Goal: Check status

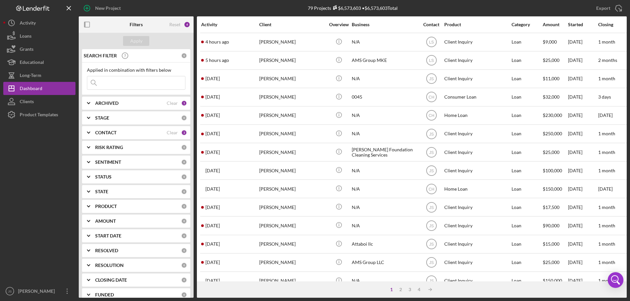
click at [117, 82] on input at bounding box center [136, 82] width 98 height 13
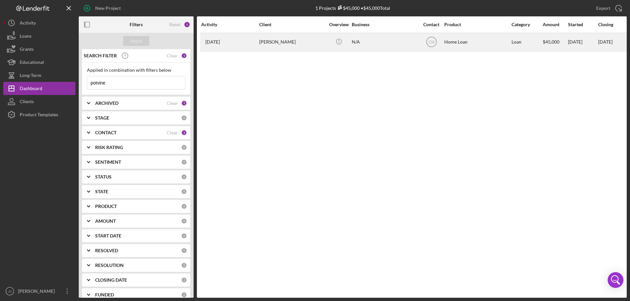
type input "potvine"
click at [319, 44] on div "[PERSON_NAME]" at bounding box center [292, 41] width 66 height 17
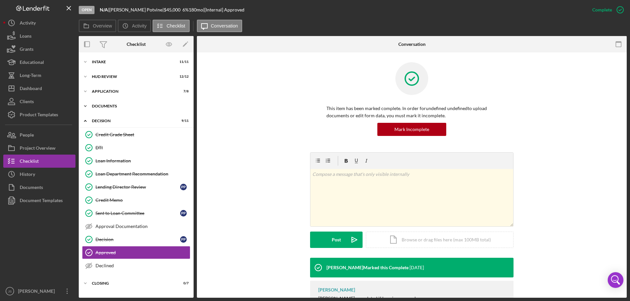
click at [85, 105] on icon "Icon/Expander" at bounding box center [85, 106] width 13 height 13
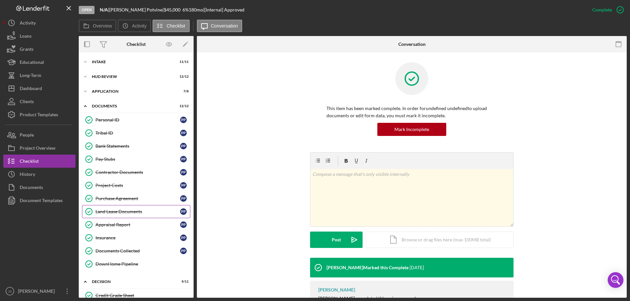
click at [125, 213] on div "Land Lease Documents" at bounding box center [137, 211] width 85 height 5
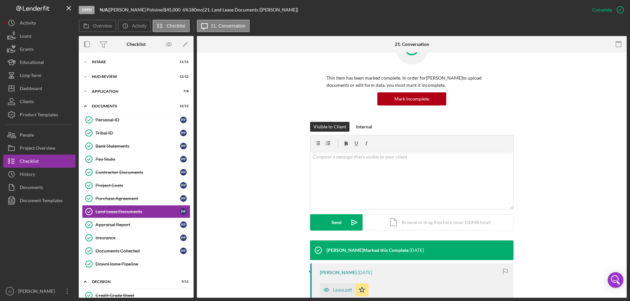
scroll to position [66, 0]
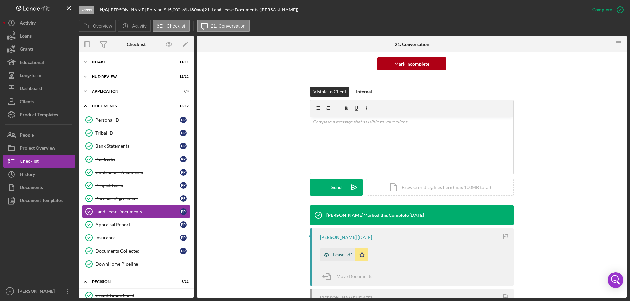
click at [326, 255] on icon "button" at bounding box center [326, 255] width 2 height 2
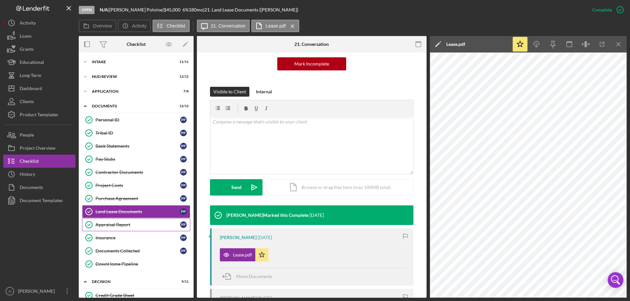
click at [135, 225] on div "Appraisal Report" at bounding box center [137, 224] width 85 height 5
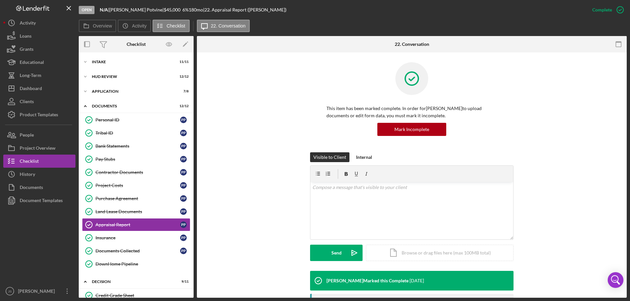
scroll to position [98, 0]
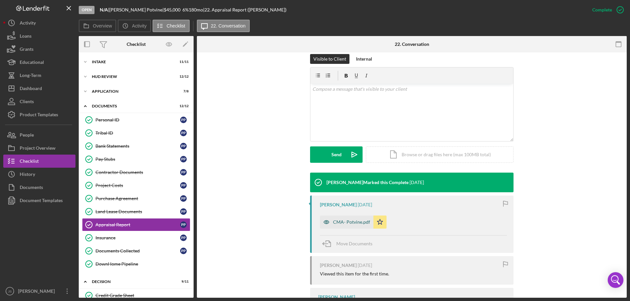
click at [324, 222] on icon "button" at bounding box center [326, 222] width 13 height 13
